Goal: Information Seeking & Learning: Learn about a topic

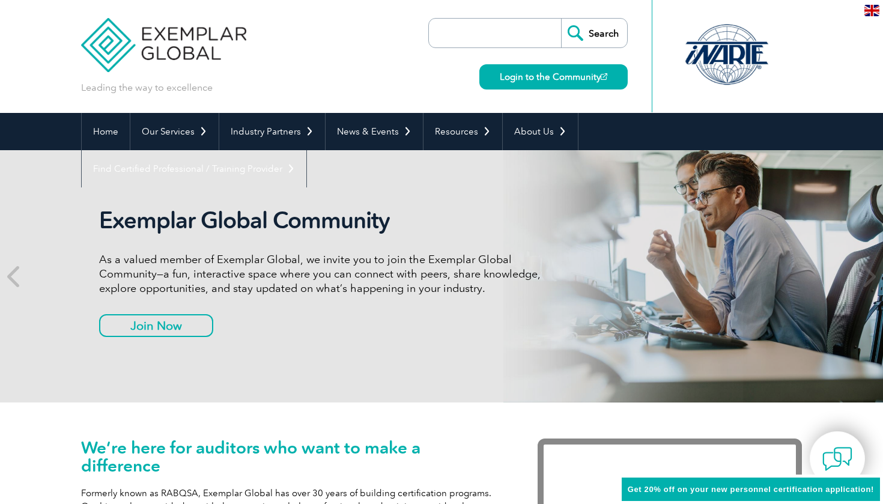
click at [157, 55] on img at bounding box center [163, 36] width 165 height 72
click at [109, 130] on link "Home" at bounding box center [106, 131] width 48 height 37
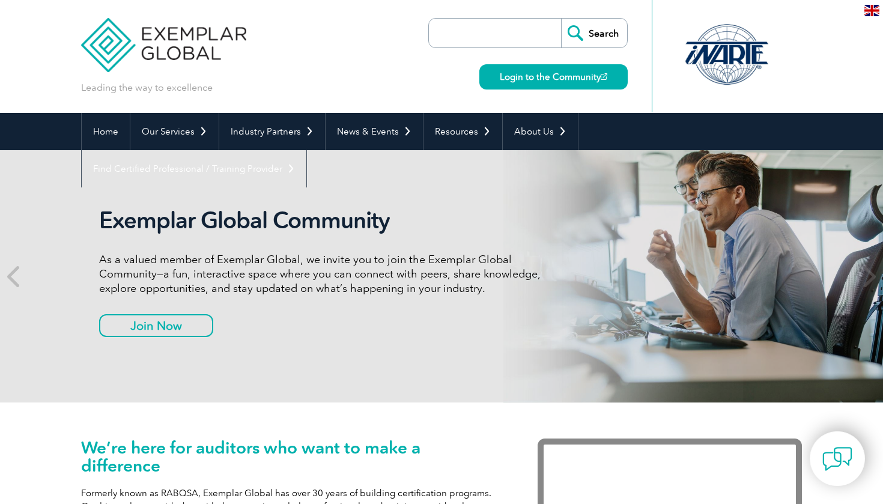
click at [874, 6] on img at bounding box center [872, 10] width 15 height 11
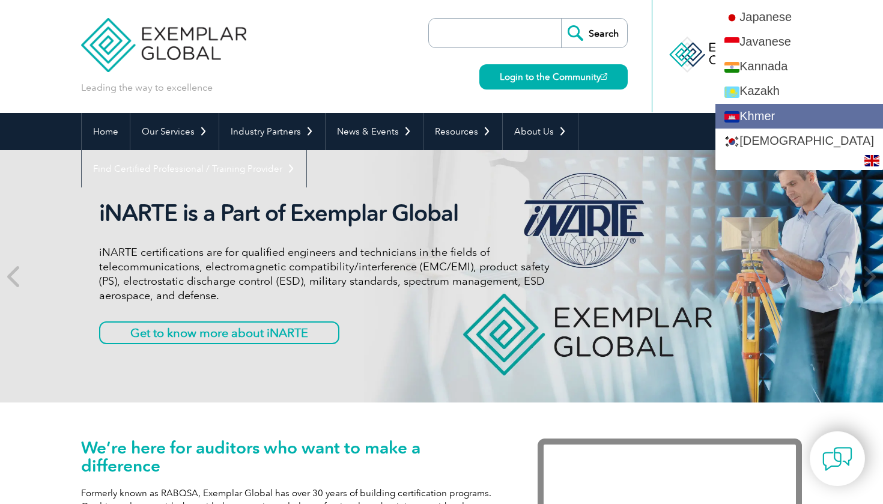
scroll to position [1045, 0]
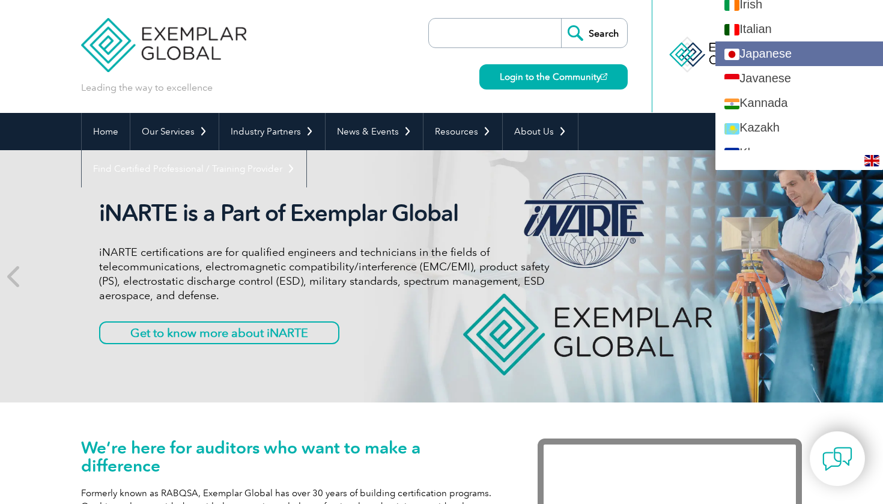
click at [775, 52] on link "Japanese" at bounding box center [800, 53] width 168 height 25
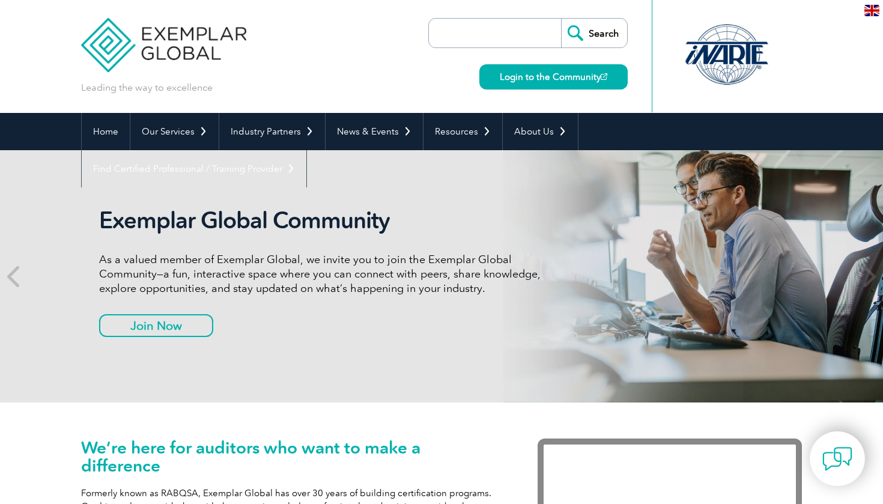
click at [876, 11] on img at bounding box center [872, 10] width 15 height 11
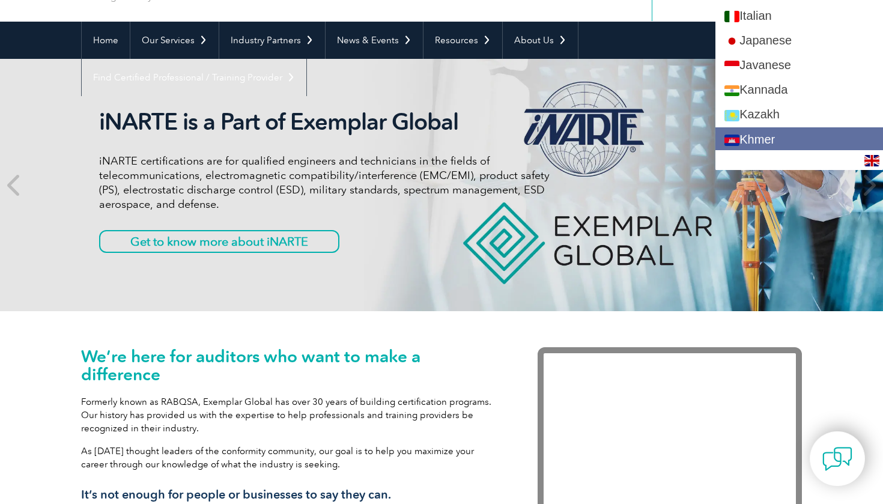
scroll to position [1050, 0]
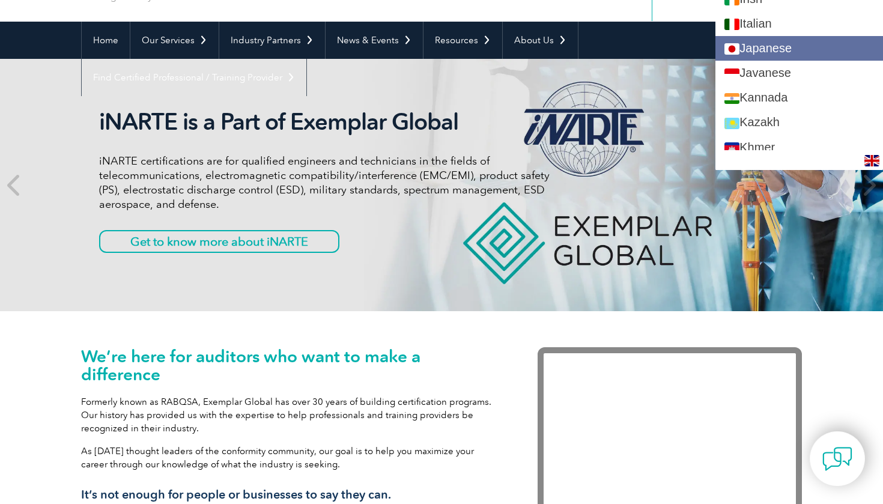
click at [780, 50] on link "Japanese" at bounding box center [800, 48] width 168 height 25
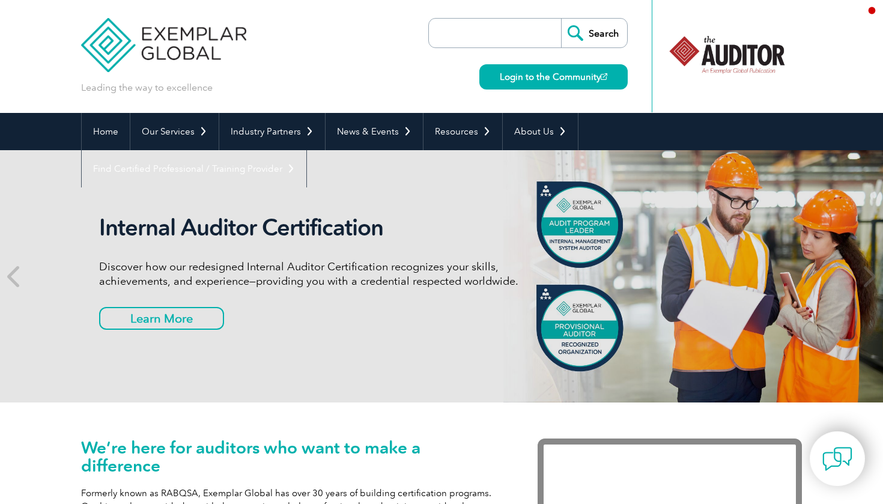
scroll to position [0, 0]
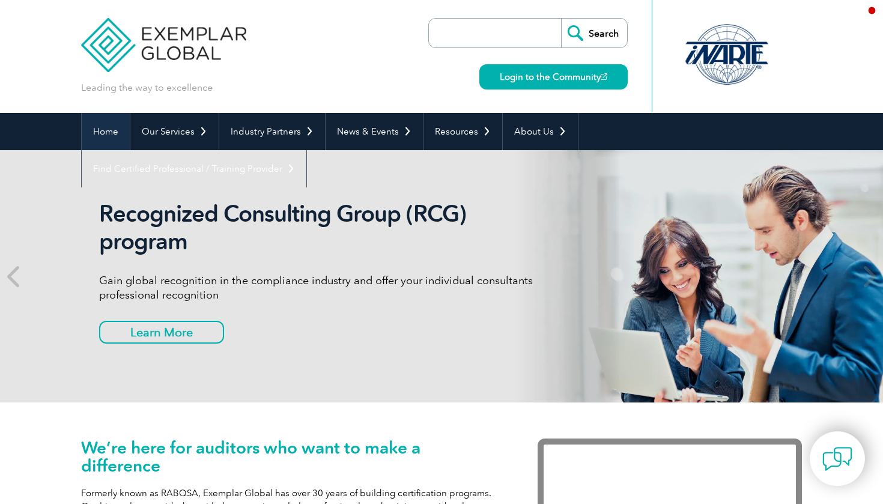
click at [99, 137] on link "Home" at bounding box center [106, 131] width 48 height 37
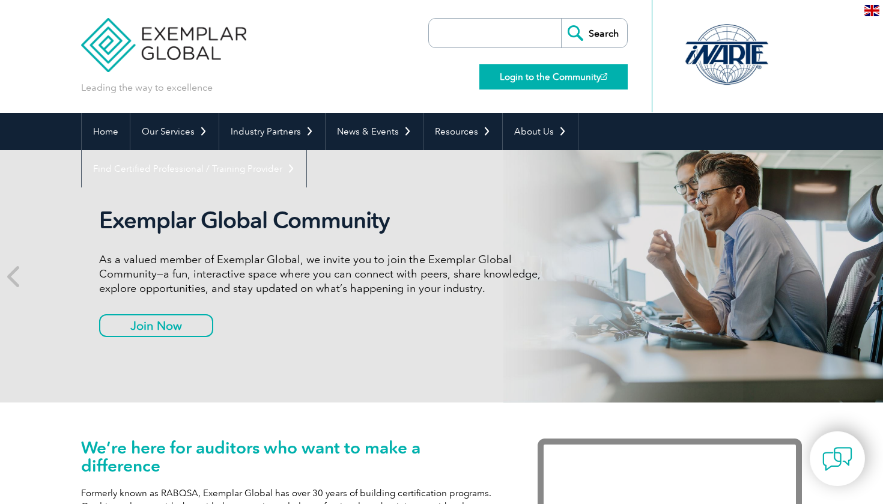
click at [547, 80] on link "Login to the Community" at bounding box center [554, 76] width 148 height 25
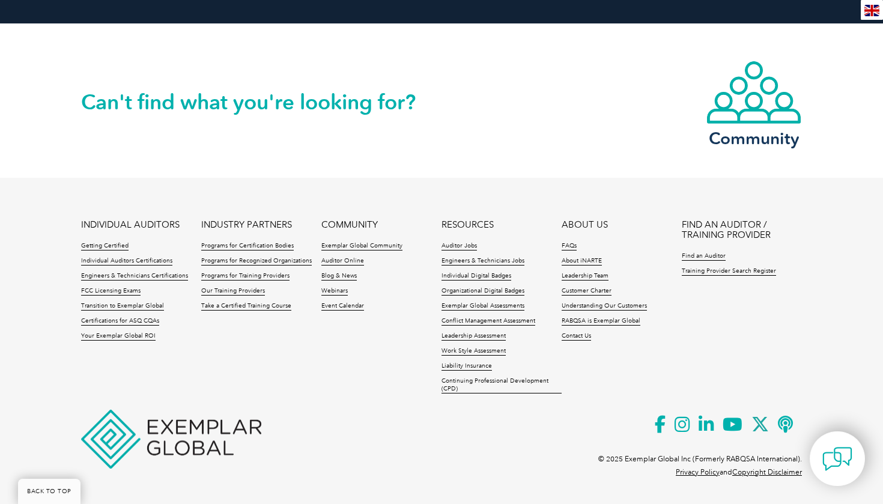
scroll to position [2786, 0]
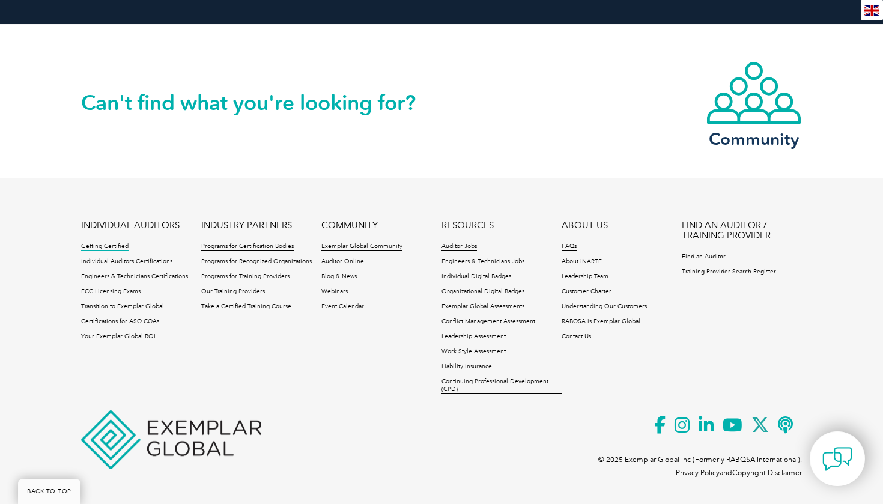
click at [99, 245] on link "Getting Certified" at bounding box center [104, 247] width 47 height 8
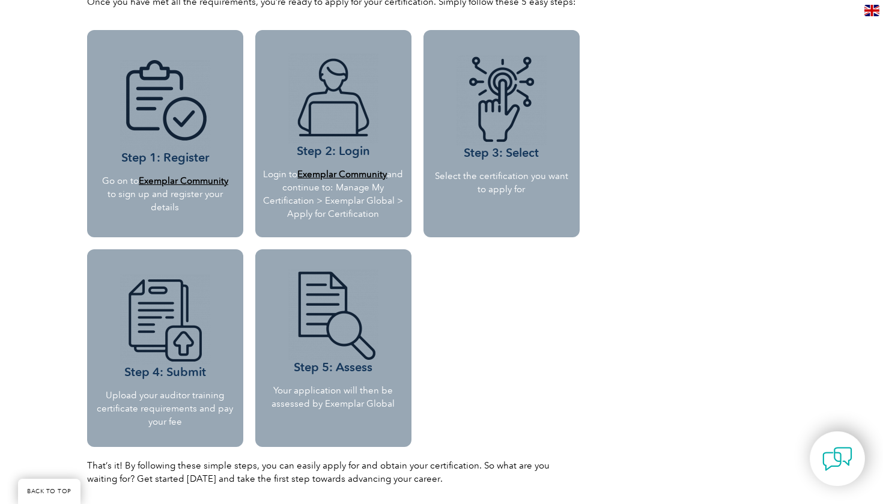
scroll to position [1080, 0]
